Goal: Transaction & Acquisition: Purchase product/service

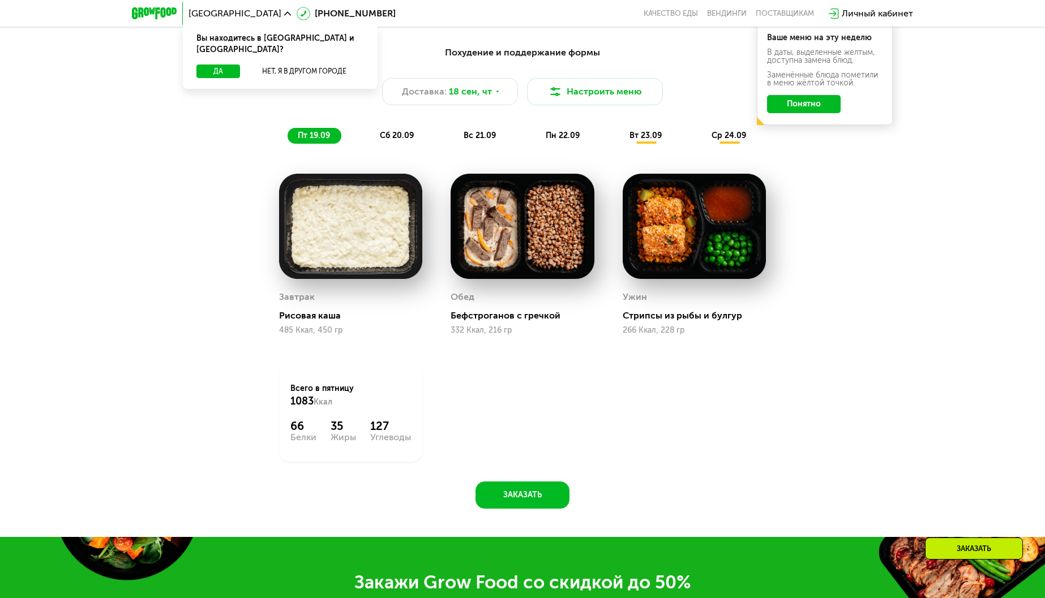
scroll to position [906, 0]
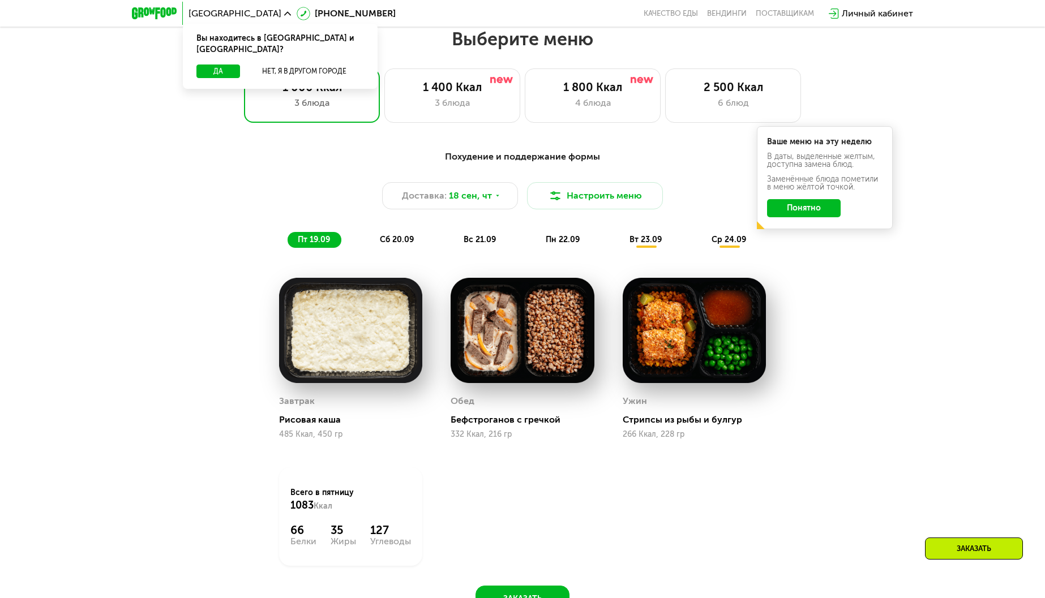
click at [799, 206] on button "Понятно" at bounding box center [804, 208] width 74 height 18
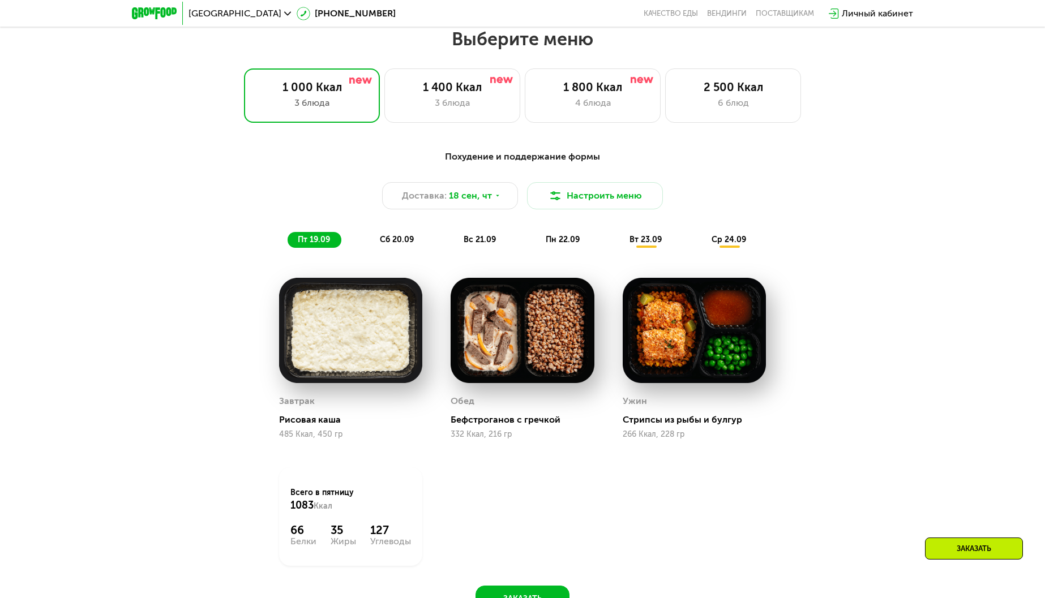
click at [399, 245] on span "сб 20.09" at bounding box center [397, 240] width 34 height 10
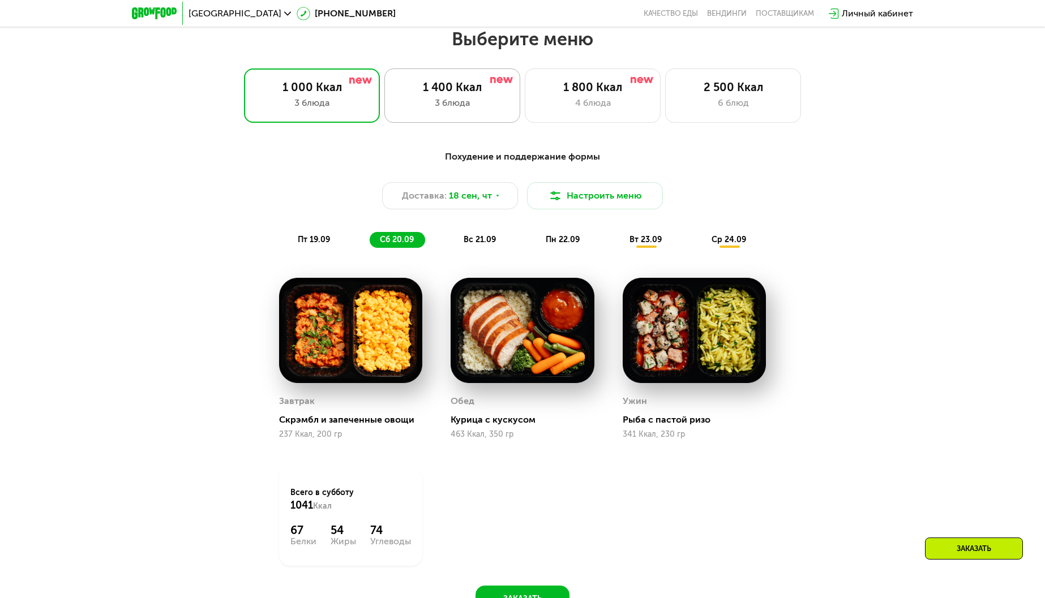
click at [420, 106] on div "3 блюда" at bounding box center [452, 103] width 112 height 14
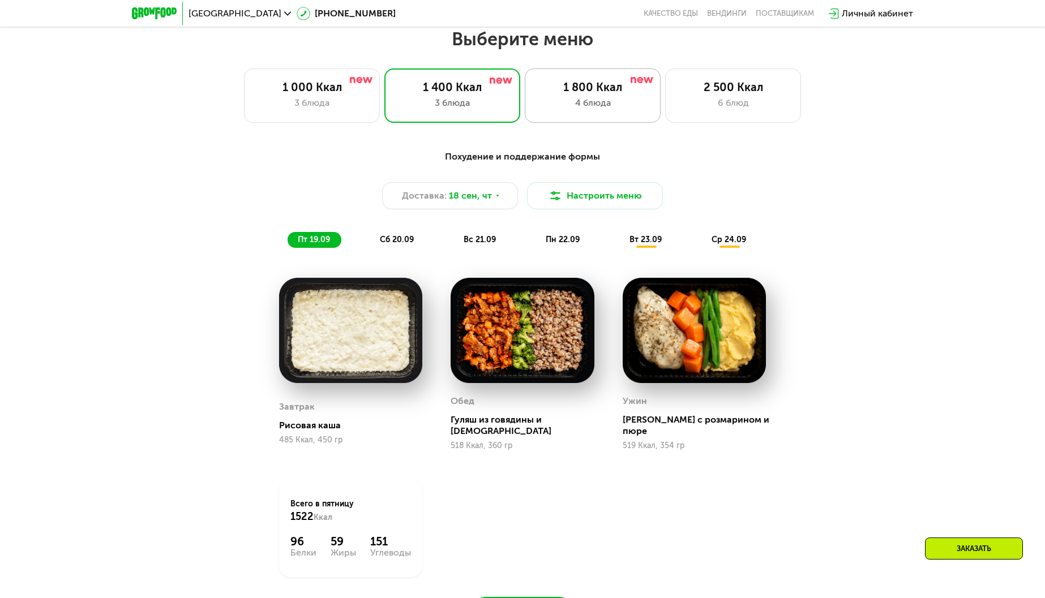
click at [567, 101] on div "4 блюда" at bounding box center [593, 103] width 112 height 14
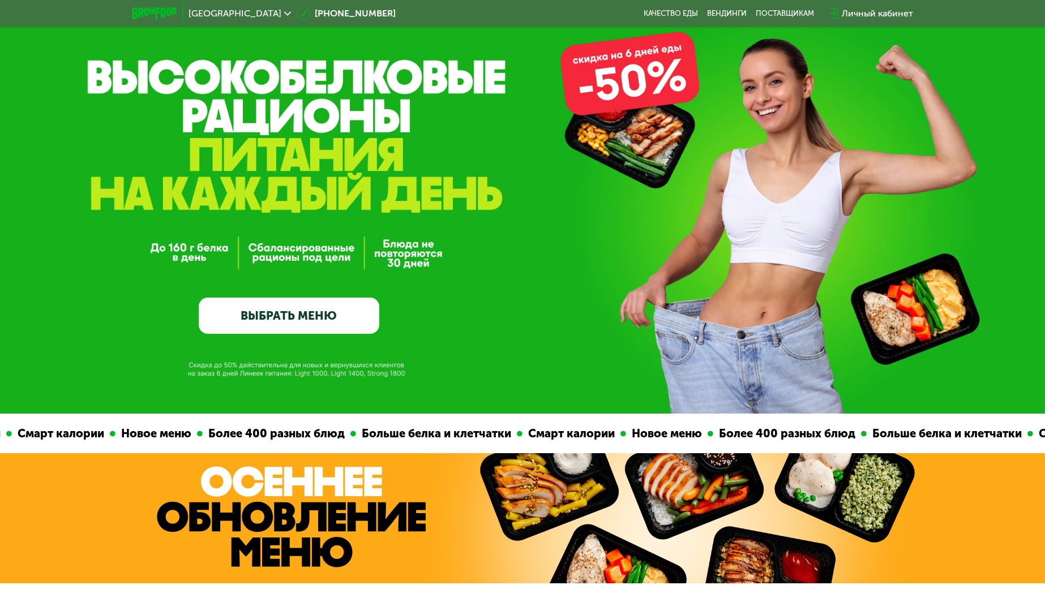
scroll to position [0, 0]
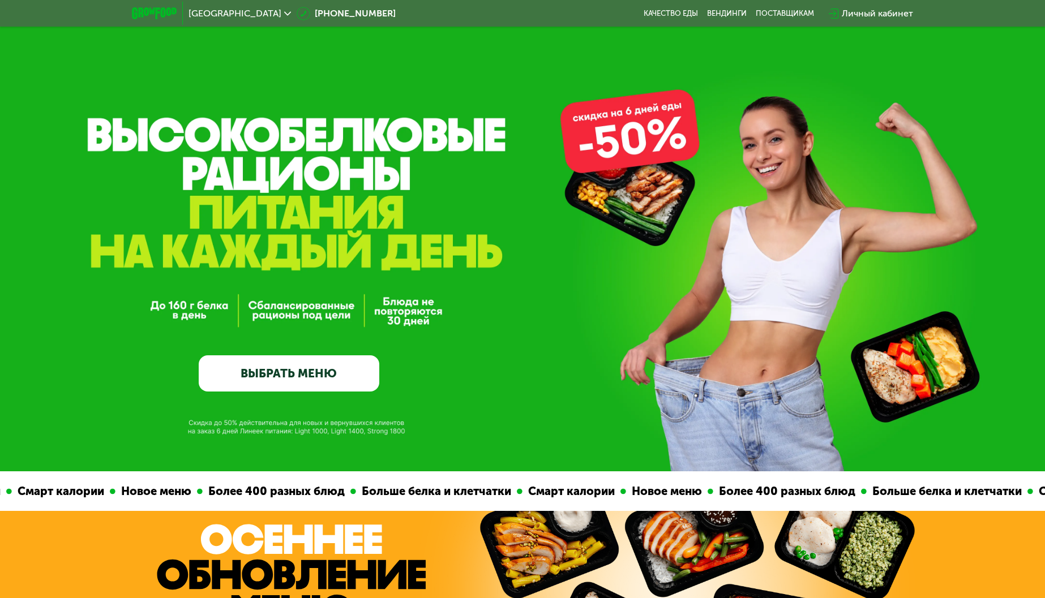
click at [284, 366] on link "ВЫБРАТЬ МЕНЮ" at bounding box center [289, 374] width 181 height 36
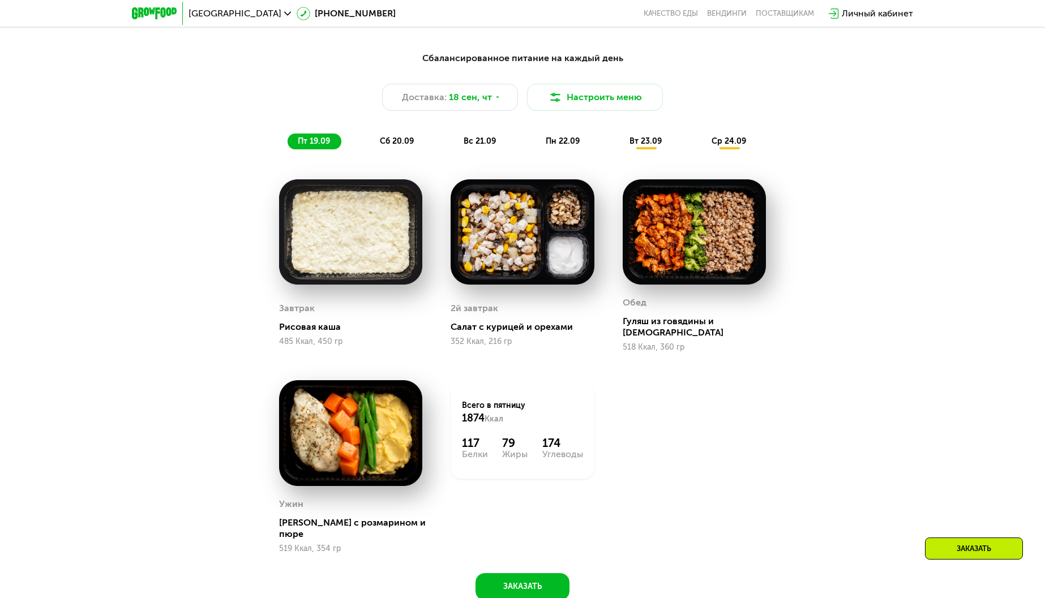
scroll to position [1024, 0]
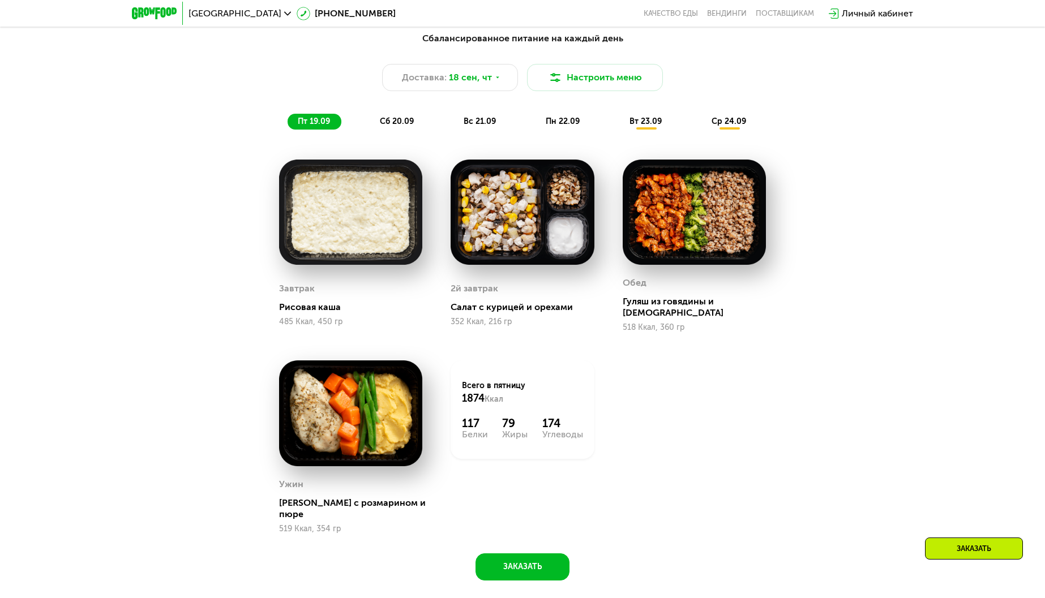
click at [411, 126] on span "сб 20.09" at bounding box center [397, 122] width 34 height 10
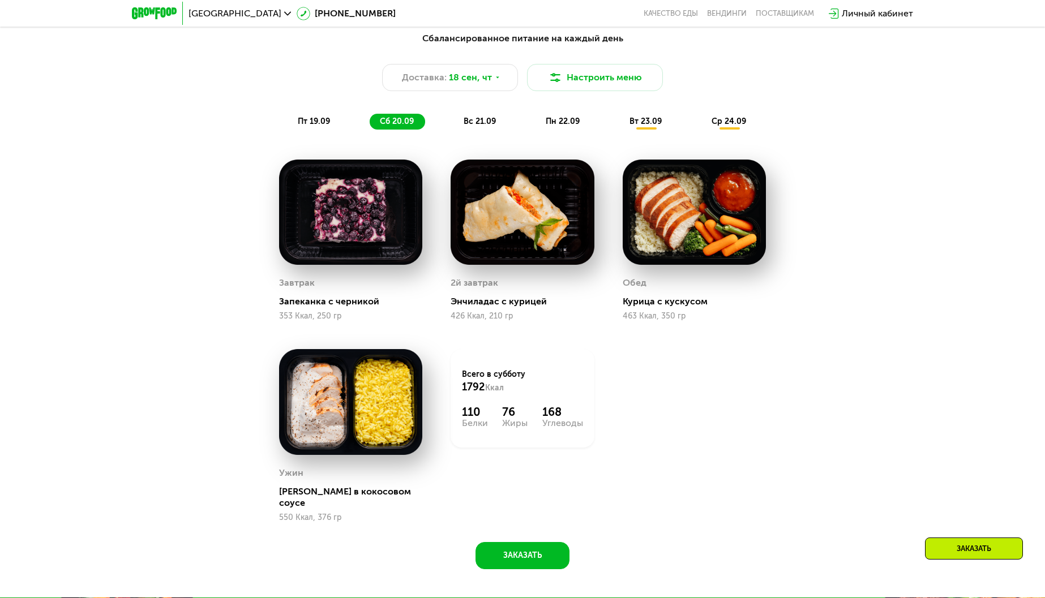
click at [549, 123] on span "пн 22.09" at bounding box center [563, 122] width 34 height 10
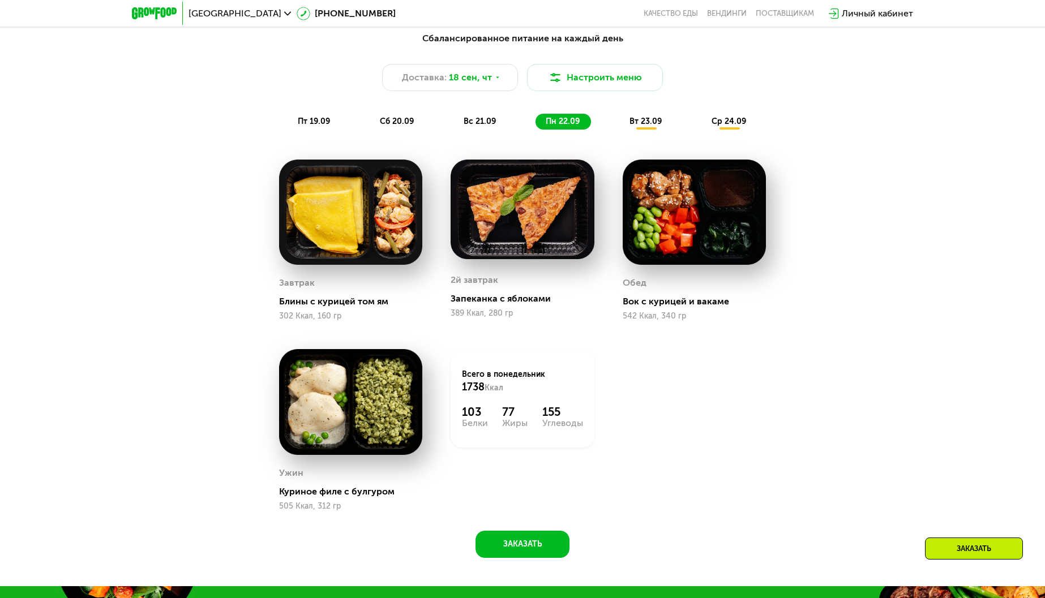
click at [645, 126] on span "вт 23.09" at bounding box center [646, 122] width 32 height 10
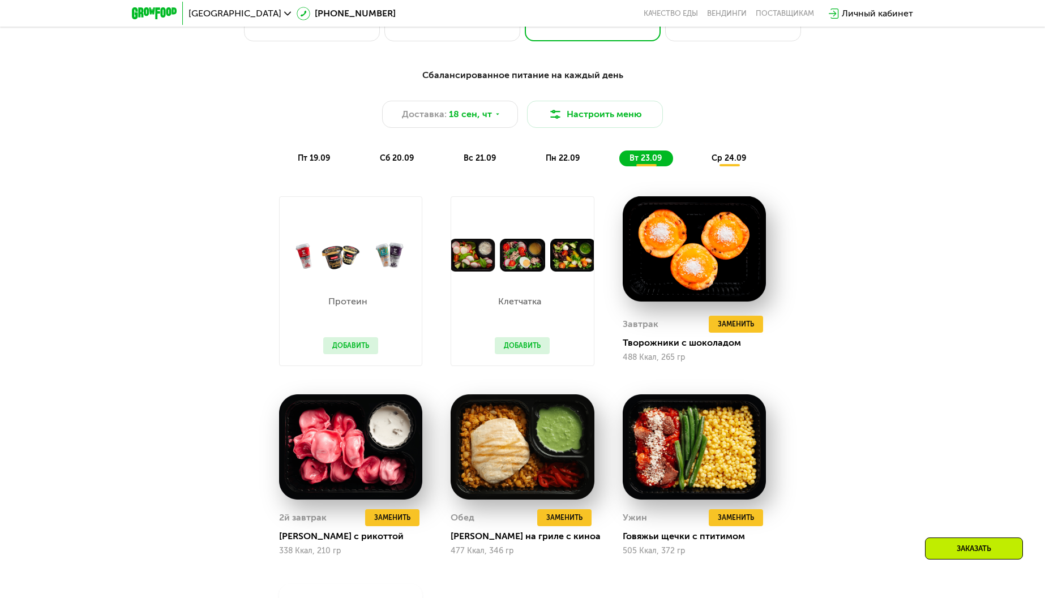
scroll to position [968, 0]
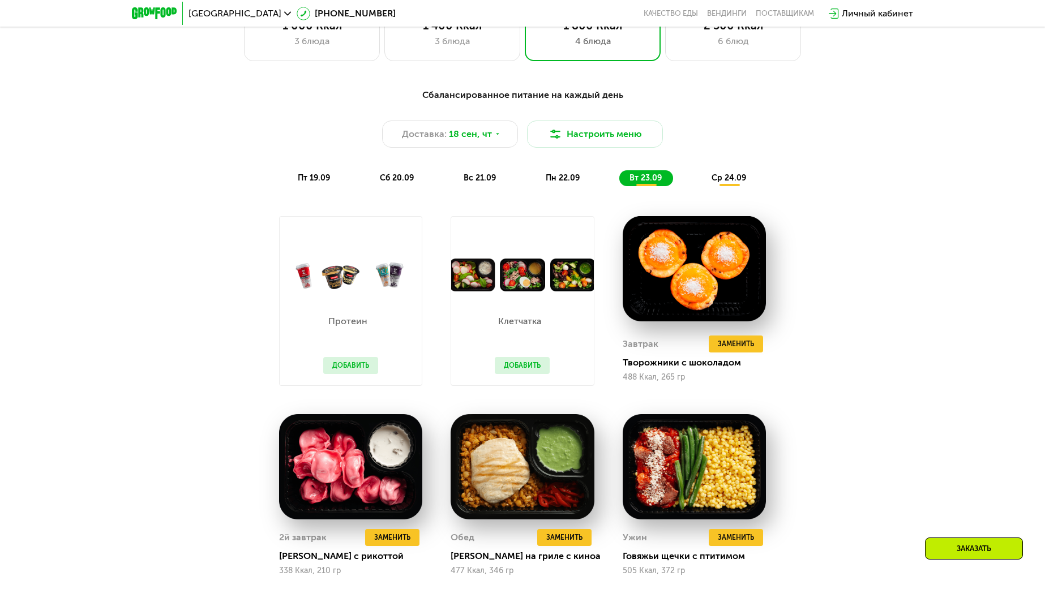
click at [558, 284] on img at bounding box center [522, 275] width 142 height 33
